Goal: Task Accomplishment & Management: Use online tool/utility

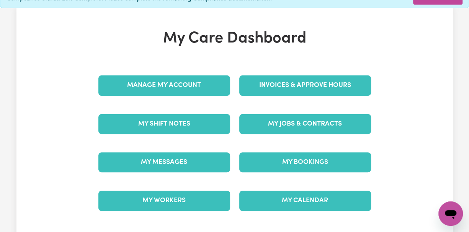
scroll to position [102, 0]
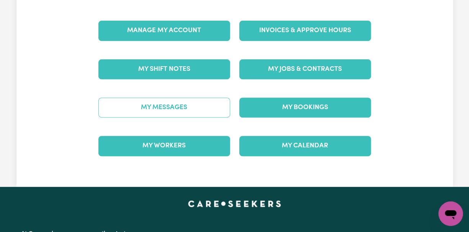
click at [157, 101] on link "My Messages" at bounding box center [164, 108] width 132 height 20
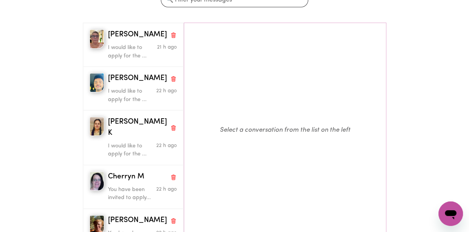
scroll to position [51, 0]
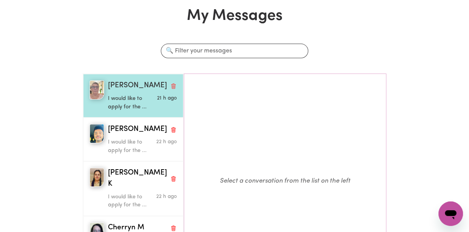
click at [126, 95] on p "I would like to apply for the ..." at bounding box center [131, 103] width 46 height 16
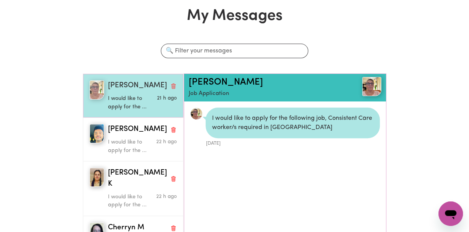
scroll to position [4, 0]
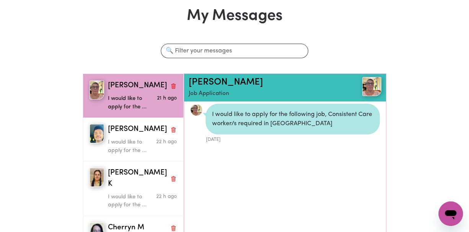
click at [248, 151] on ul "I would like to apply for the following job, Consistent Care worker/s required …" at bounding box center [285, 181] width 202 height 167
click at [288, 111] on div "I would like to apply for the following job, Consistent Care worker/s required …" at bounding box center [293, 119] width 174 height 31
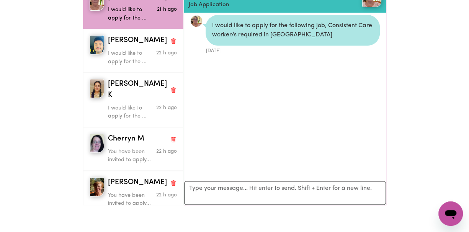
scroll to position [153, 0]
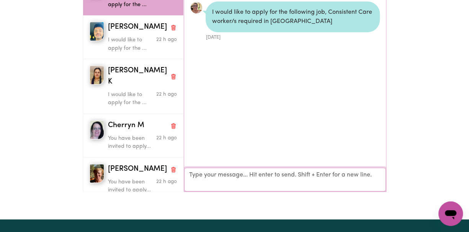
click at [254, 168] on textarea "Your reply" at bounding box center [285, 180] width 202 height 24
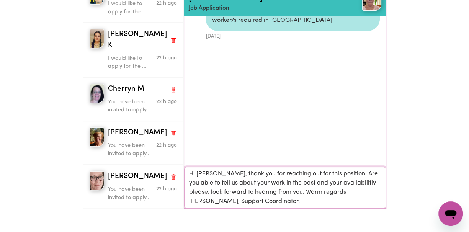
scroll to position [154, 0]
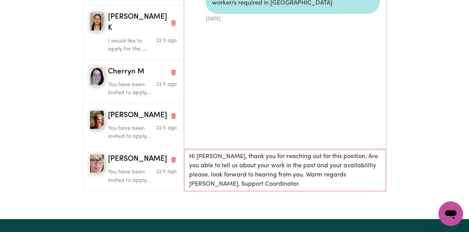
type textarea "Hi [PERSON_NAME], thank you for reaching out for this position. Are you able to…"
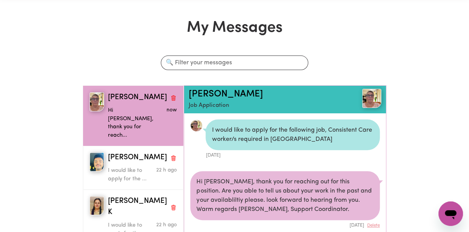
scroll to position [51, 0]
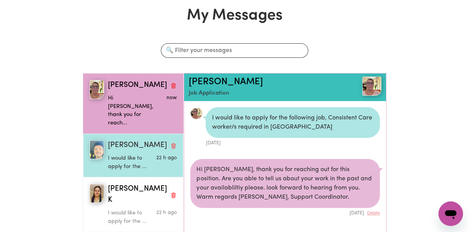
click at [133, 154] on p "I would like to apply for the ..." at bounding box center [131, 162] width 46 height 16
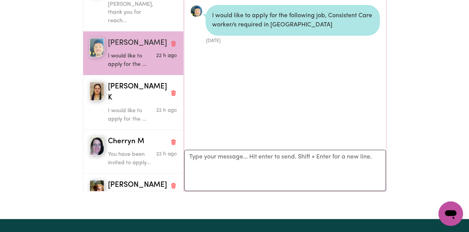
scroll to position [0, 0]
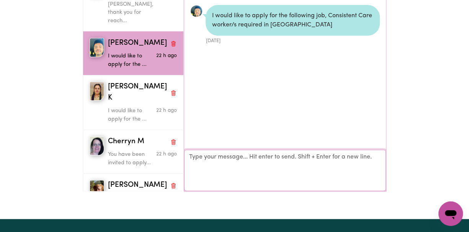
click at [217, 150] on textarea "Your reply" at bounding box center [285, 170] width 202 height 41
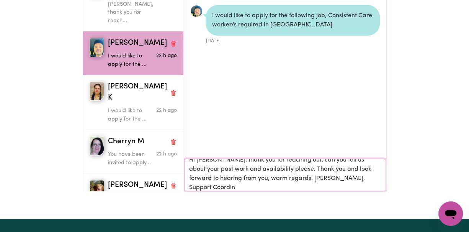
scroll to position [0, 0]
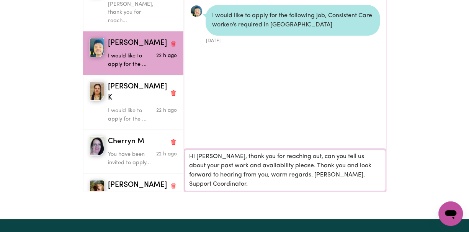
type textarea "Hi [PERSON_NAME], thank you for reaching out, can you tell us about your past w…"
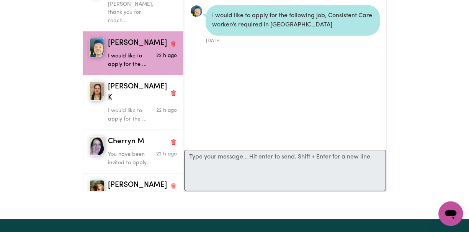
scroll to position [0, 0]
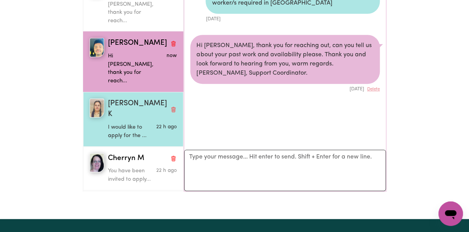
click at [133, 123] on p "I would like to apply for the ..." at bounding box center [131, 131] width 46 height 16
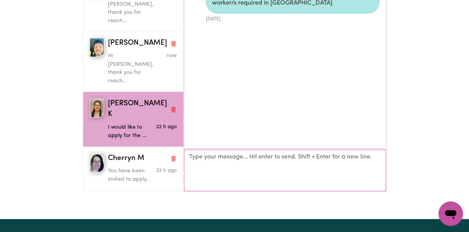
click at [208, 152] on textarea "Your reply" at bounding box center [285, 170] width 202 height 41
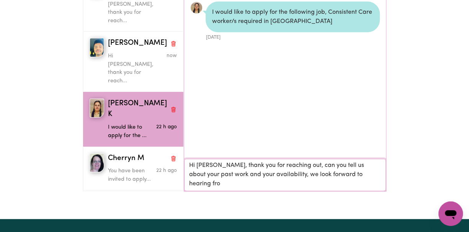
scroll to position [0, 0]
type textarea "Hi [PERSON_NAME], thank you for reaching out, can you tell us about your past w…"
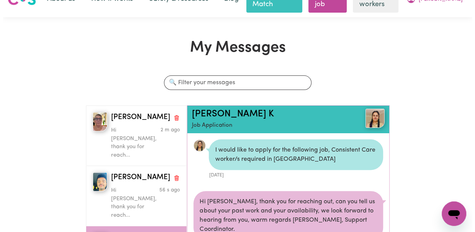
scroll to position [0, 0]
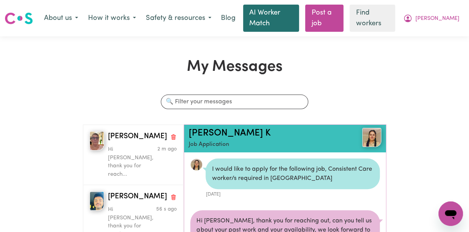
click at [290, 14] on link "AI Worker Match" at bounding box center [271, 18] width 56 height 27
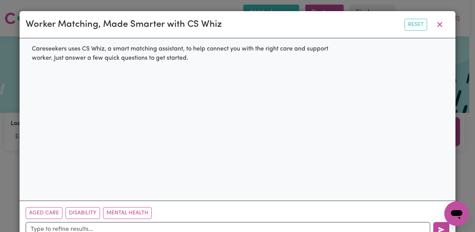
scroll to position [21, 0]
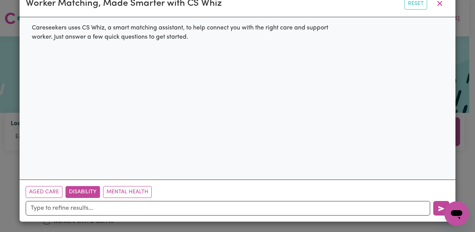
click at [73, 192] on button "Disability" at bounding box center [83, 192] width 34 height 12
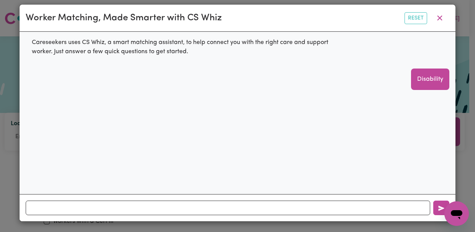
scroll to position [6, 0]
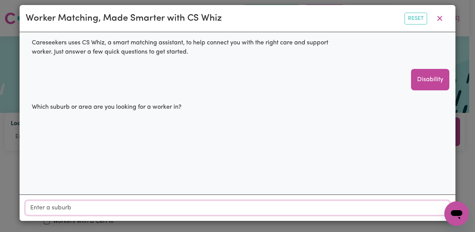
click at [54, 208] on input "Location" at bounding box center [238, 208] width 424 height 14
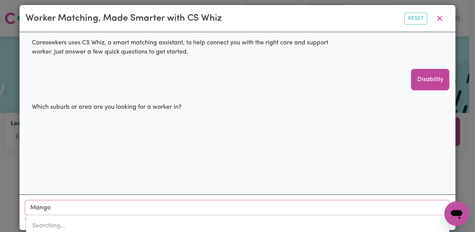
type input "Mango H"
type input "[GEOGRAPHIC_DATA], [GEOGRAPHIC_DATA], 4509"
type input "Mango Hi"
type input "[PERSON_NAME], [GEOGRAPHIC_DATA], 4509"
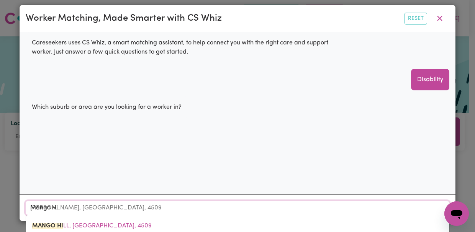
type input "[PERSON_NAME]"
type input "Mango HilL, [GEOGRAPHIC_DATA], 4509"
type input "Mango Hill"
type input "[GEOGRAPHIC_DATA], [GEOGRAPHIC_DATA], 4509"
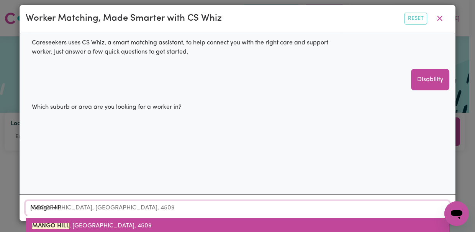
click at [73, 228] on span "[GEOGRAPHIC_DATA] , [GEOGRAPHIC_DATA], 4509" at bounding box center [92, 226] width 120 height 6
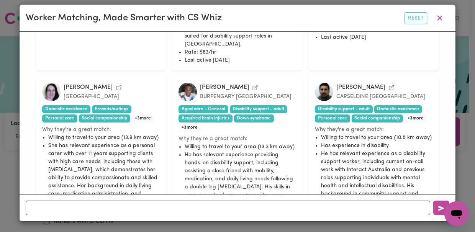
scroll to position [629, 0]
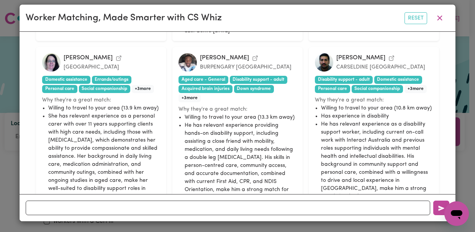
scroll to position [630, 0]
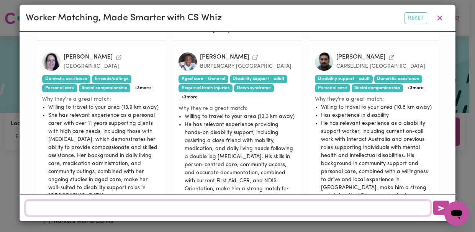
click at [125, 208] on input "text" at bounding box center [228, 208] width 405 height 15
click at [91, 208] on input "info@mysupportteam,org" at bounding box center [228, 208] width 405 height 15
click at [110, 208] on input "[EMAIL_ADDRESS][DOMAIN_NAME]" at bounding box center [228, 208] width 405 height 15
type input "[EMAIL_ADDRESS][DOMAIN_NAME]"
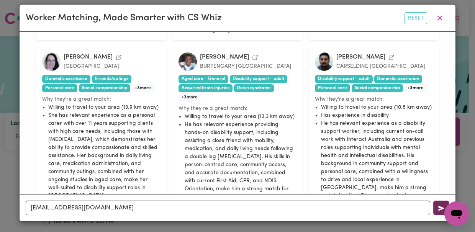
click at [439, 210] on icon "button" at bounding box center [442, 208] width 6 height 5
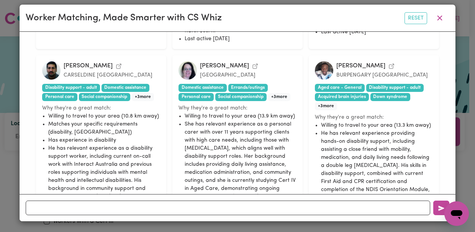
scroll to position [756, 0]
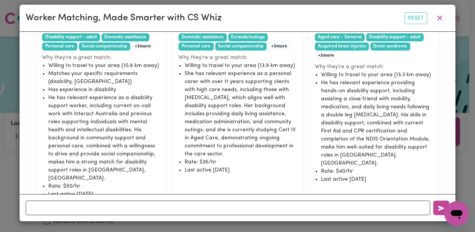
click at [231, 223] on button "Yes, email me" at bounding box center [222, 229] width 53 height 12
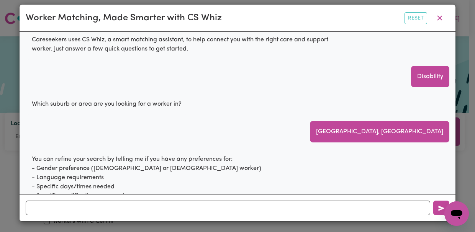
scroll to position [0, 0]
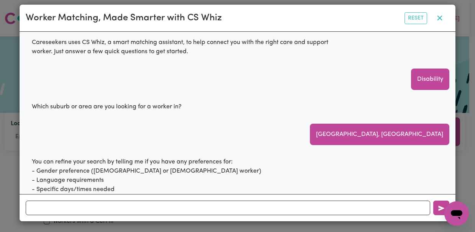
click at [439, 20] on icon "button" at bounding box center [440, 18] width 5 height 5
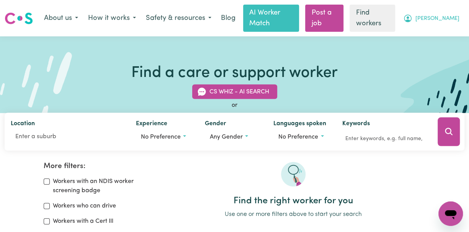
click at [456, 16] on span "[PERSON_NAME]" at bounding box center [438, 19] width 44 height 8
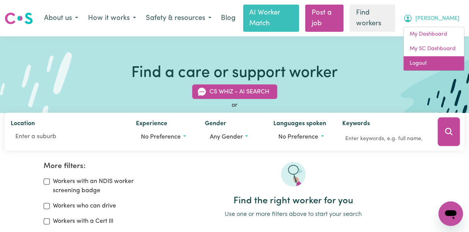
click at [415, 59] on link "Logout" at bounding box center [434, 63] width 61 height 15
